Goal: Task Accomplishment & Management: Use online tool/utility

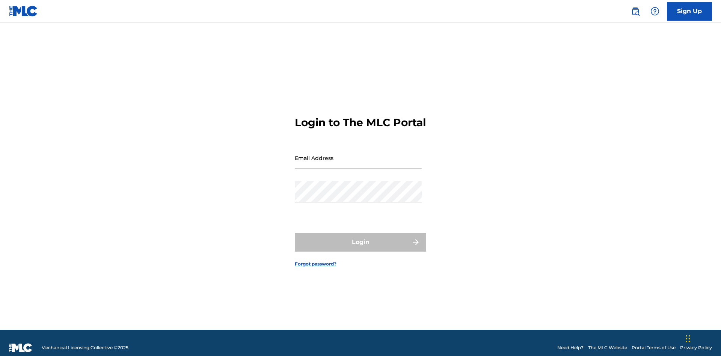
scroll to position [10, 0]
click at [358, 154] on input "Email Address" at bounding box center [358, 157] width 127 height 21
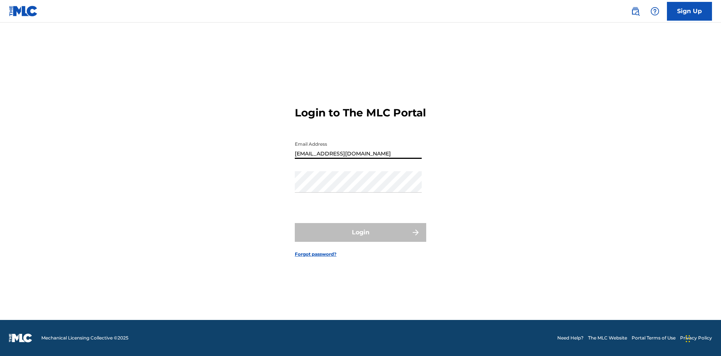
type input "[EMAIL_ADDRESS][DOMAIN_NAME]"
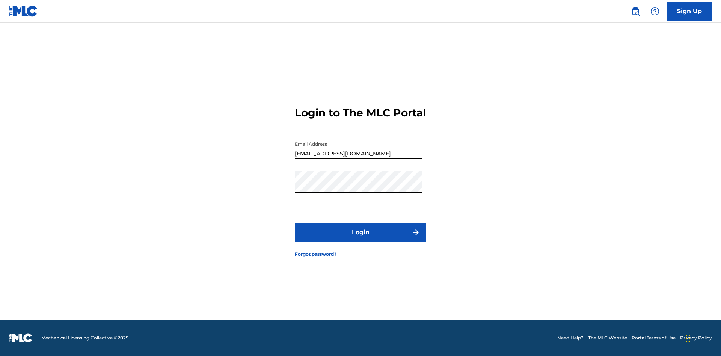
click at [361, 239] on button "Login" at bounding box center [361, 232] width 132 height 19
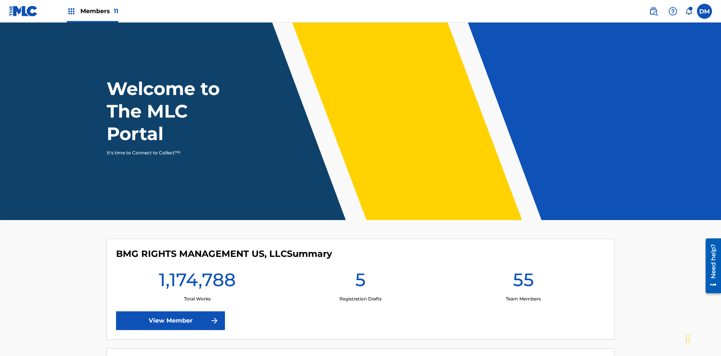
click at [92, 11] on span "Members 11" at bounding box center [99, 11] width 38 height 9
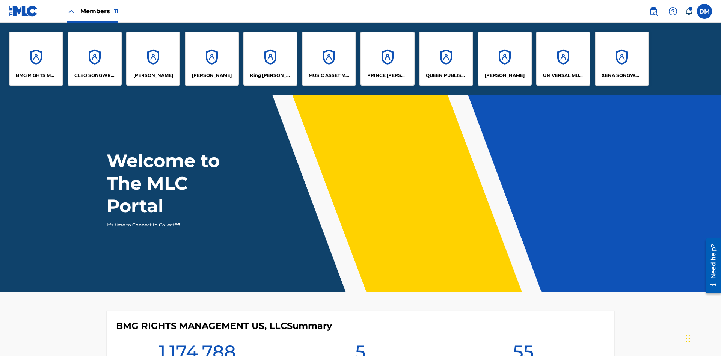
click at [95, 76] on p "CLEO SONGWRITER" at bounding box center [94, 75] width 41 height 7
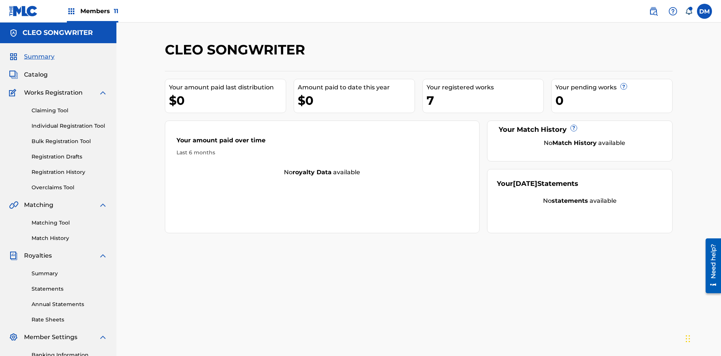
click at [70, 184] on link "Overclaims Tool" at bounding box center [70, 188] width 76 height 8
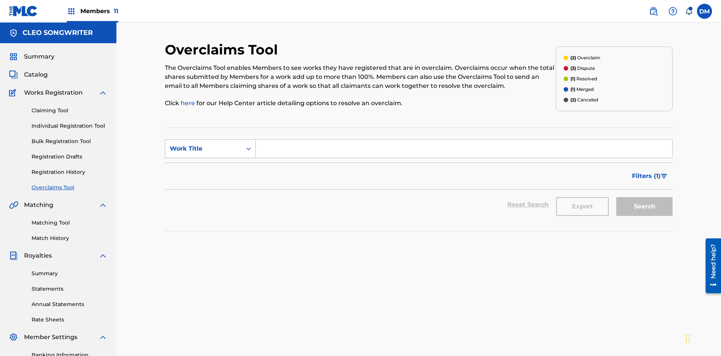
click at [204, 144] on div "Work Title" at bounding box center [204, 148] width 68 height 9
click at [210, 158] on div "MLC Song Code" at bounding box center [210, 167] width 90 height 19
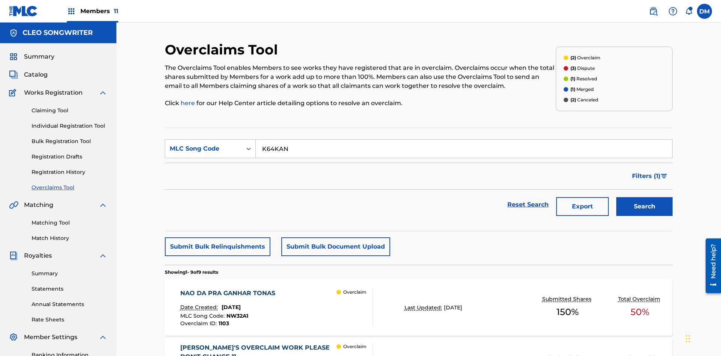
type input "K64KAN"
click at [645, 197] on button "Search" at bounding box center [645, 206] width 56 height 19
